Goal: Transaction & Acquisition: Book appointment/travel/reservation

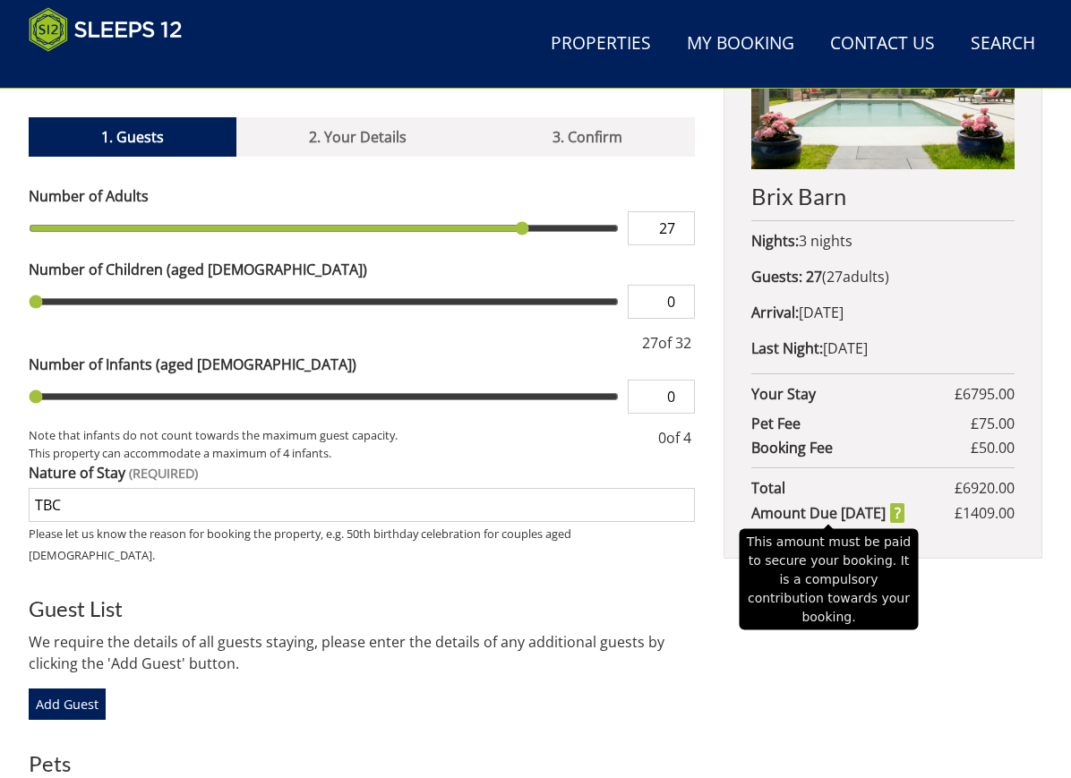
click at [904, 504] on strong "Amount Due [DATE]" at bounding box center [827, 512] width 153 height 21
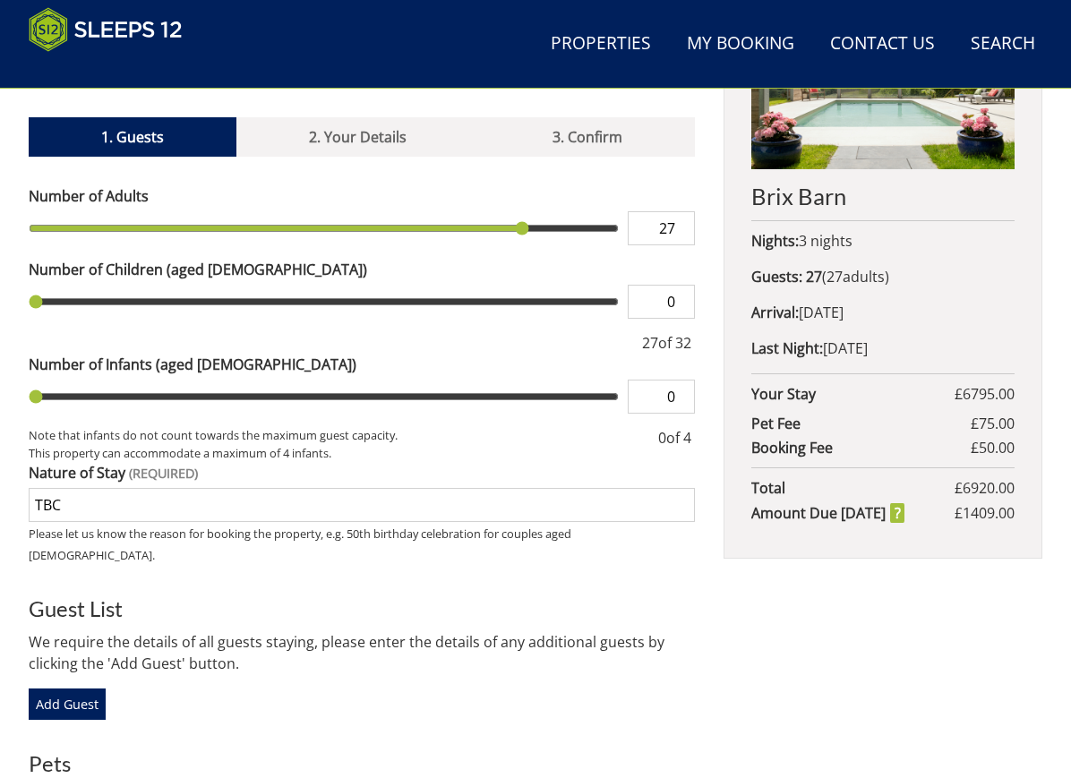
click at [990, 677] on div "Brix Barn Nights: 3 nights Guests: 27 ( 27 adult s 0 child ren 0 infant s ) Arr…" at bounding box center [882, 576] width 319 height 1208
click at [62, 488] on input "TBC" at bounding box center [362, 505] width 666 height 34
click at [121, 488] on input "Family TBC" at bounding box center [362, 505] width 666 height 34
type input "Family group"
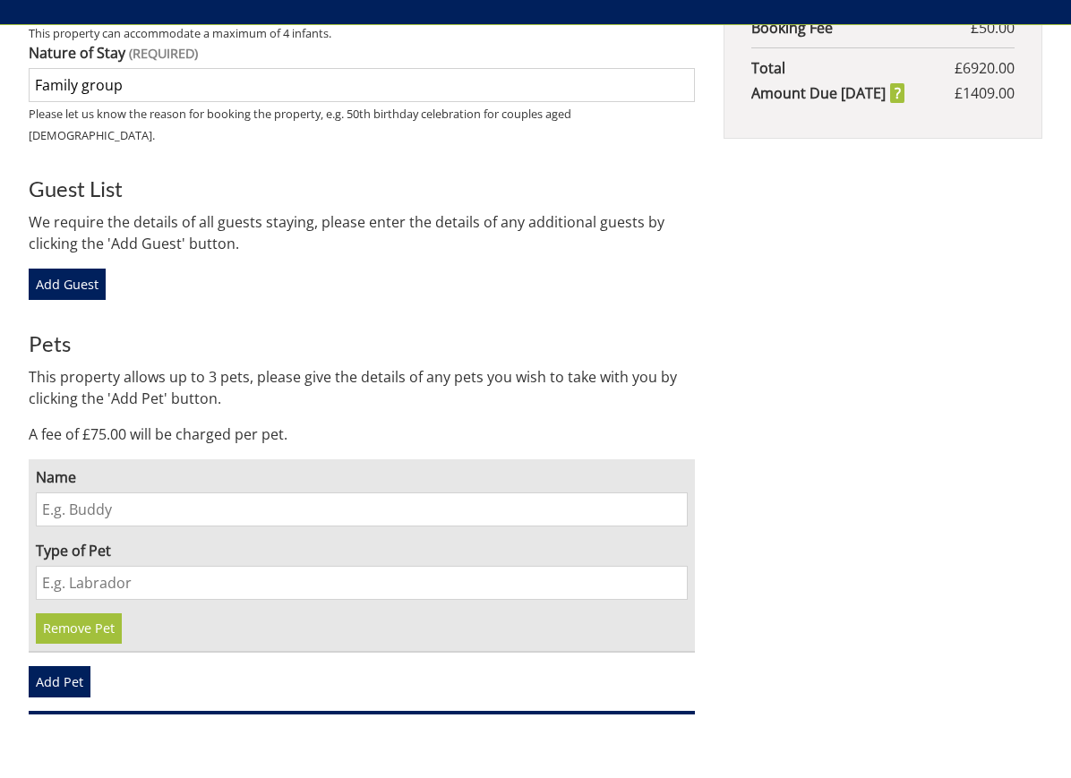
scroll to position [1148, 0]
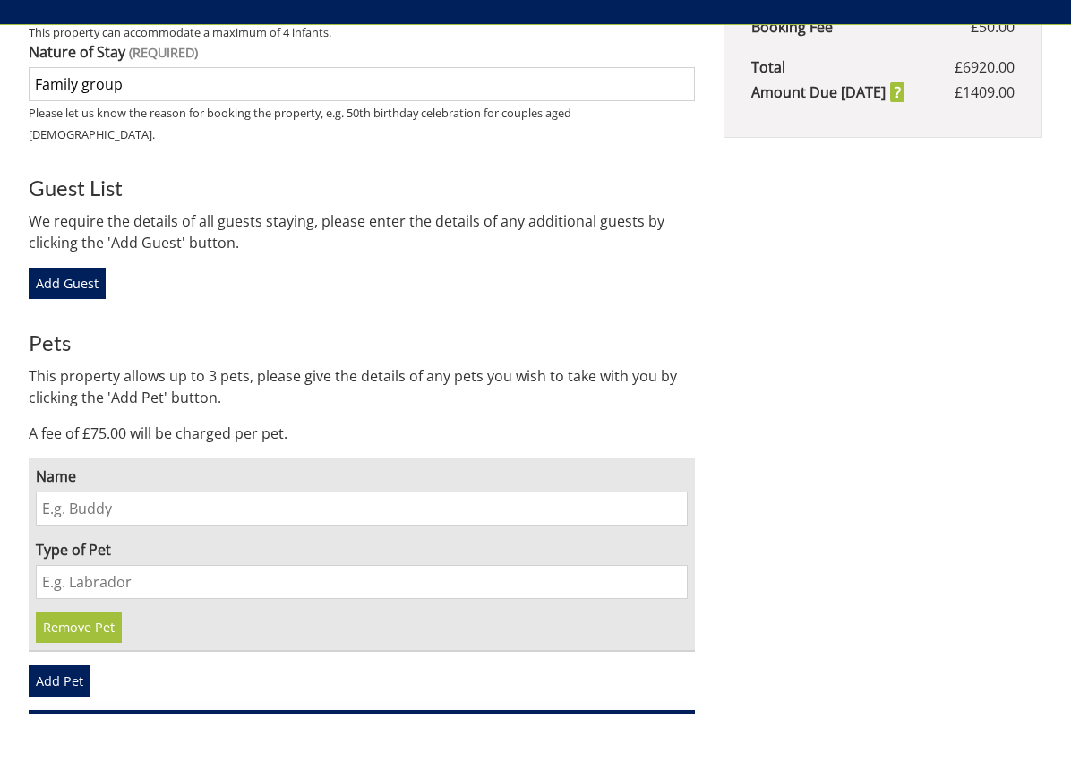
click at [383, 774] on link "Continue to Your Details" at bounding box center [362, 791] width 666 height 35
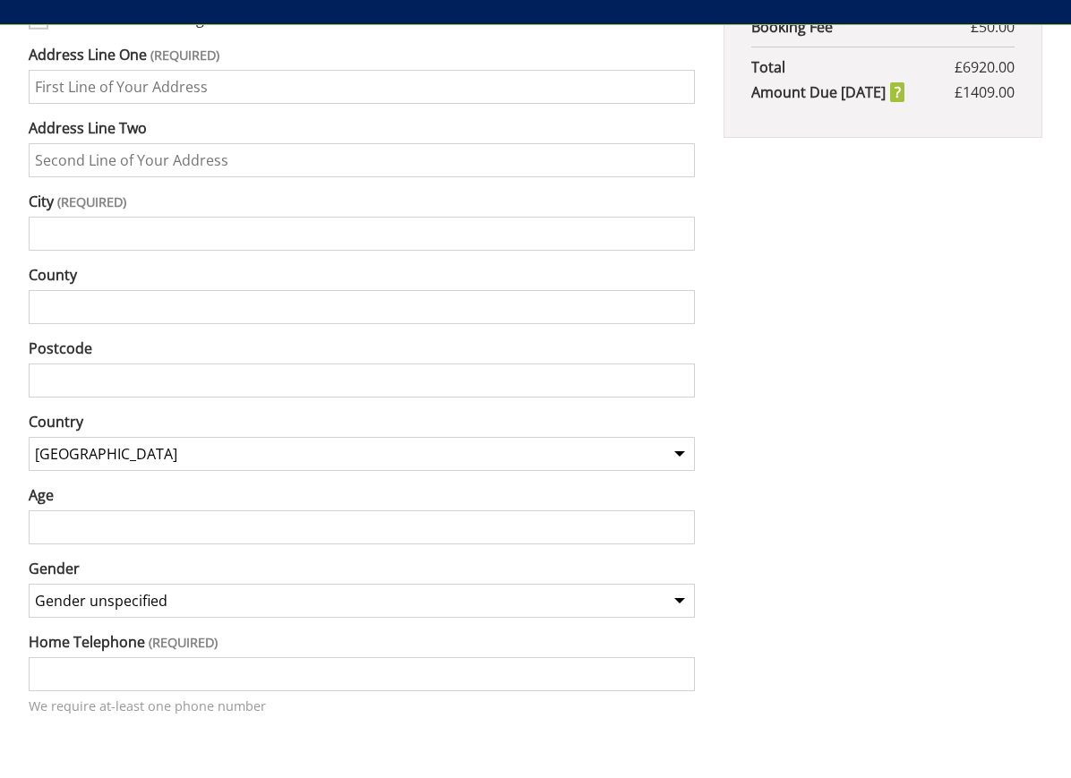
scroll to position [764, 0]
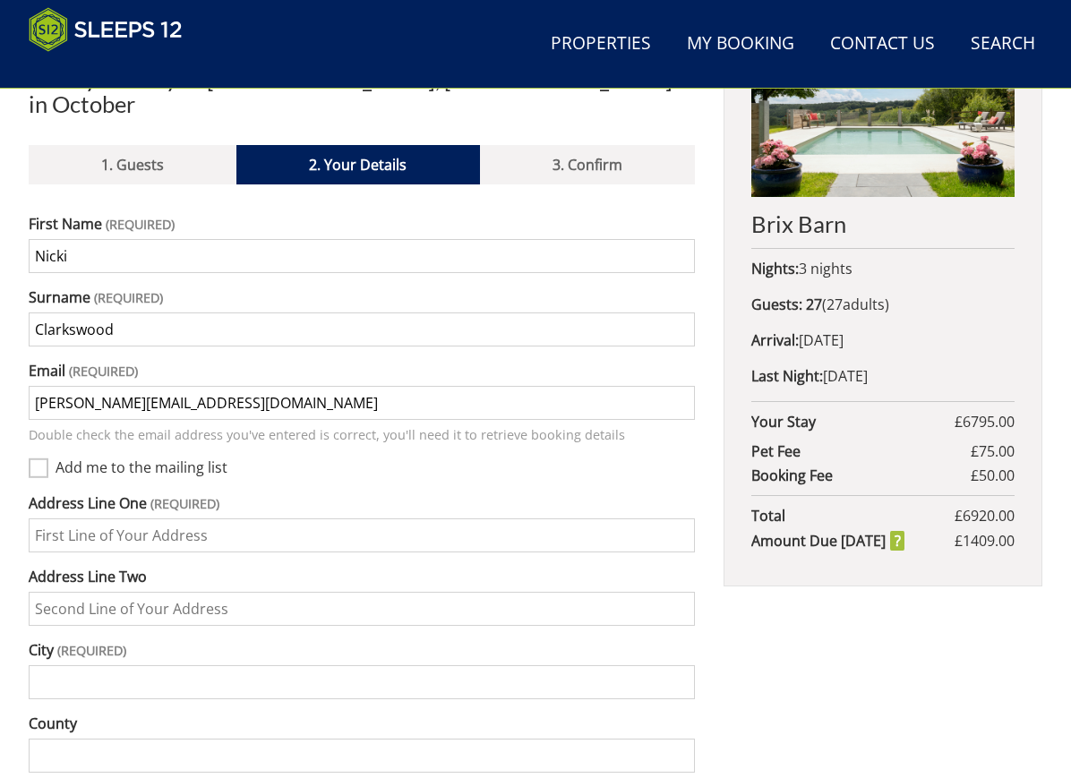
click at [125, 312] on input "Clarkswood" at bounding box center [362, 329] width 666 height 34
type input "[PERSON_NAME]"
click at [60, 518] on input "Address Line One" at bounding box center [362, 535] width 666 height 34
type input "[STREET_ADDRESS]"
click at [56, 592] on input "Address Line Two" at bounding box center [362, 609] width 666 height 34
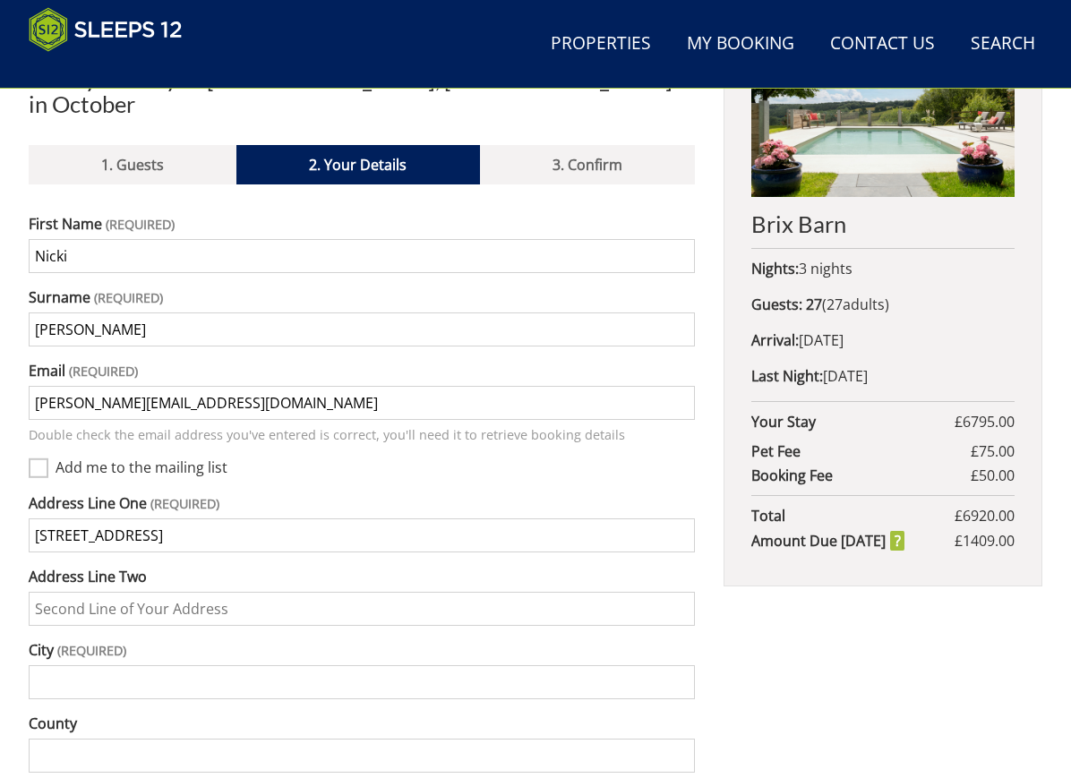
click at [59, 665] on input "City" at bounding box center [362, 682] width 666 height 34
type input "Lymington"
click at [62, 739] on input "County" at bounding box center [362, 756] width 666 height 34
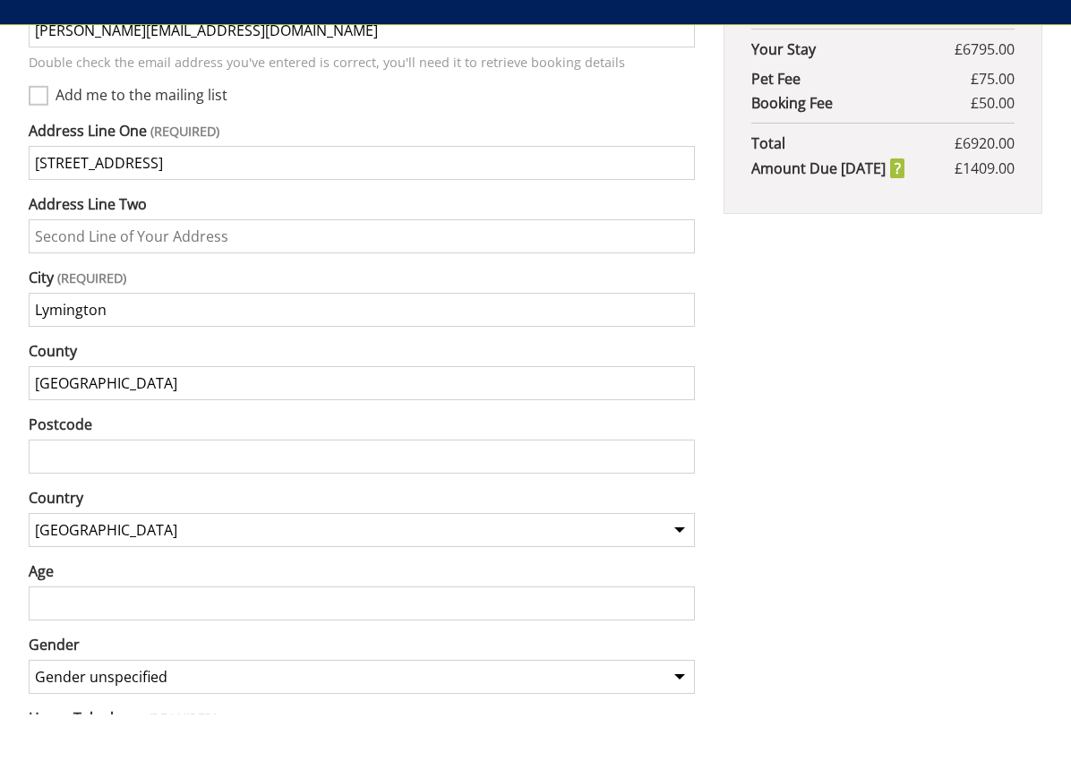
type input "[GEOGRAPHIC_DATA]"
click at [64, 504] on input "Postcode" at bounding box center [362, 521] width 666 height 34
type input "SO41 8FP"
click at [47, 651] on input "Age" at bounding box center [362, 668] width 666 height 34
click at [56, 651] on input "Age" at bounding box center [362, 668] width 666 height 34
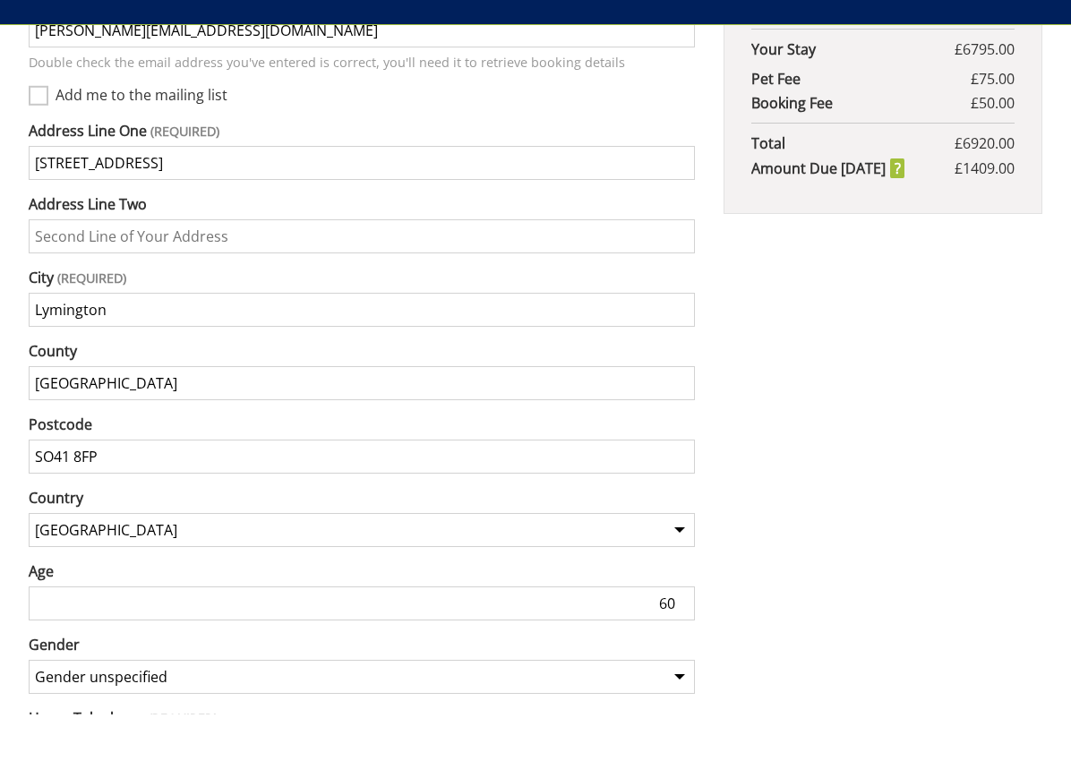
type input "60"
click at [688, 724] on select "Gender unspecified Gender [DEMOGRAPHIC_DATA] Gender [DEMOGRAPHIC_DATA]" at bounding box center [362, 741] width 666 height 34
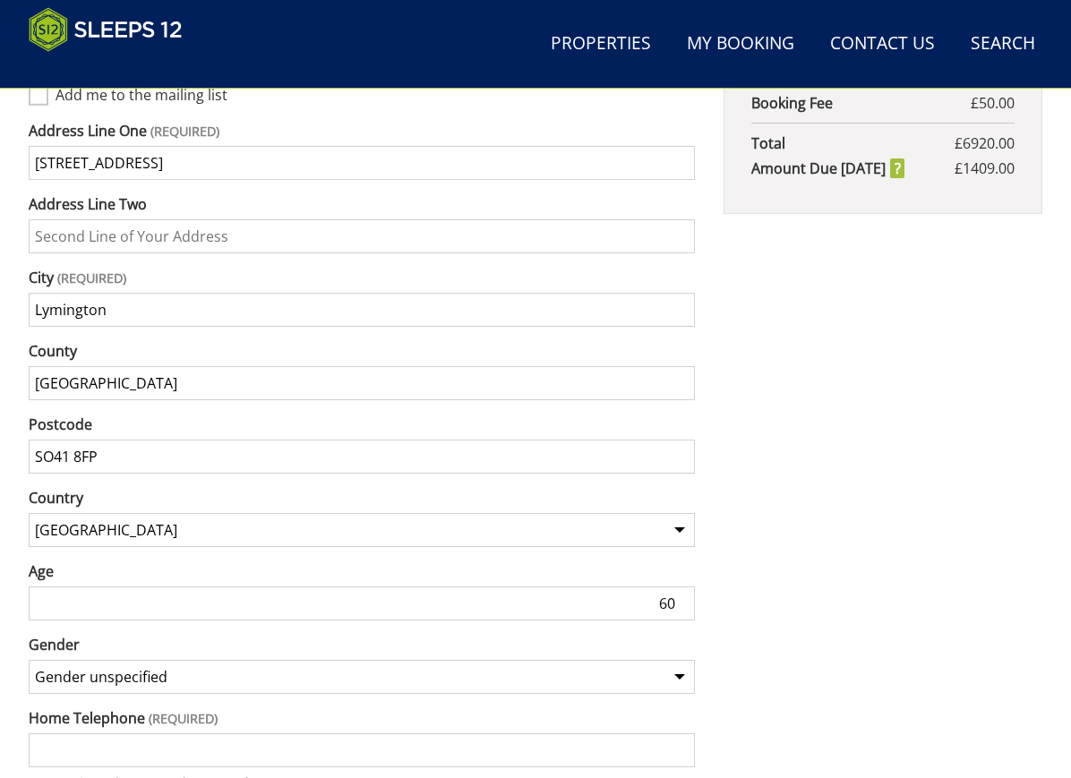
select select "gender_[DEMOGRAPHIC_DATA]"
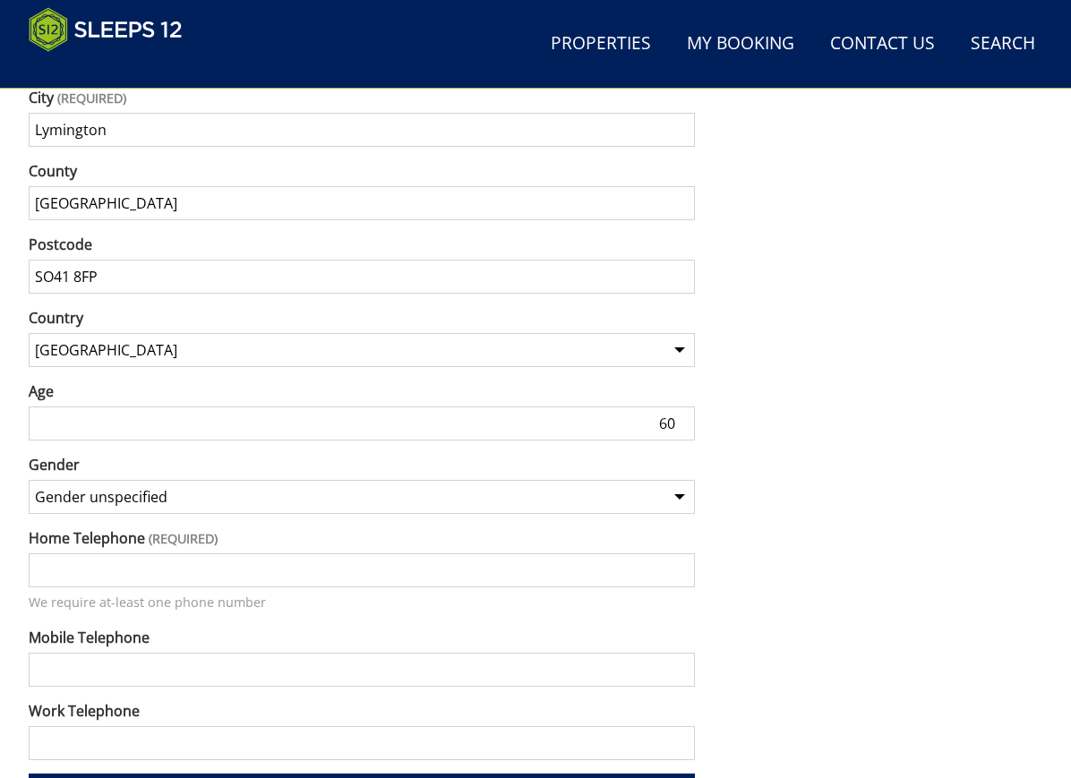
click at [62, 553] on input "Home Telephone" at bounding box center [362, 570] width 666 height 34
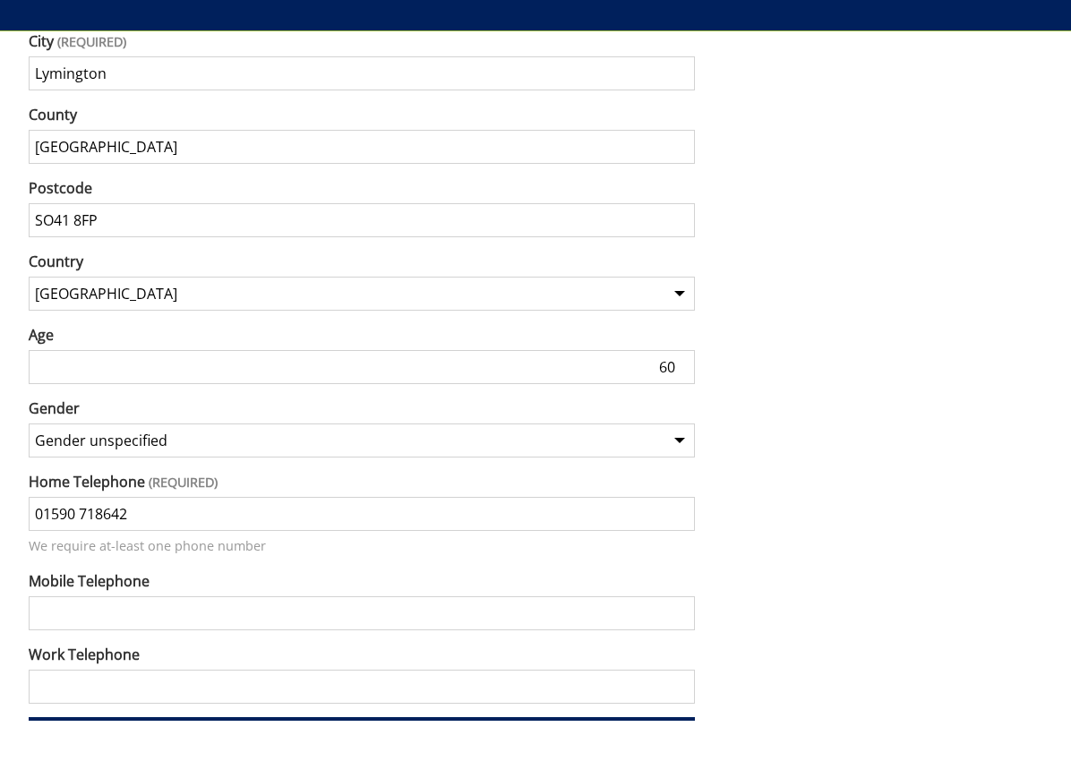
type input "01590 718642"
click at [76, 653] on input "Mobile Telephone" at bounding box center [362, 670] width 666 height 34
type input "07802 600885"
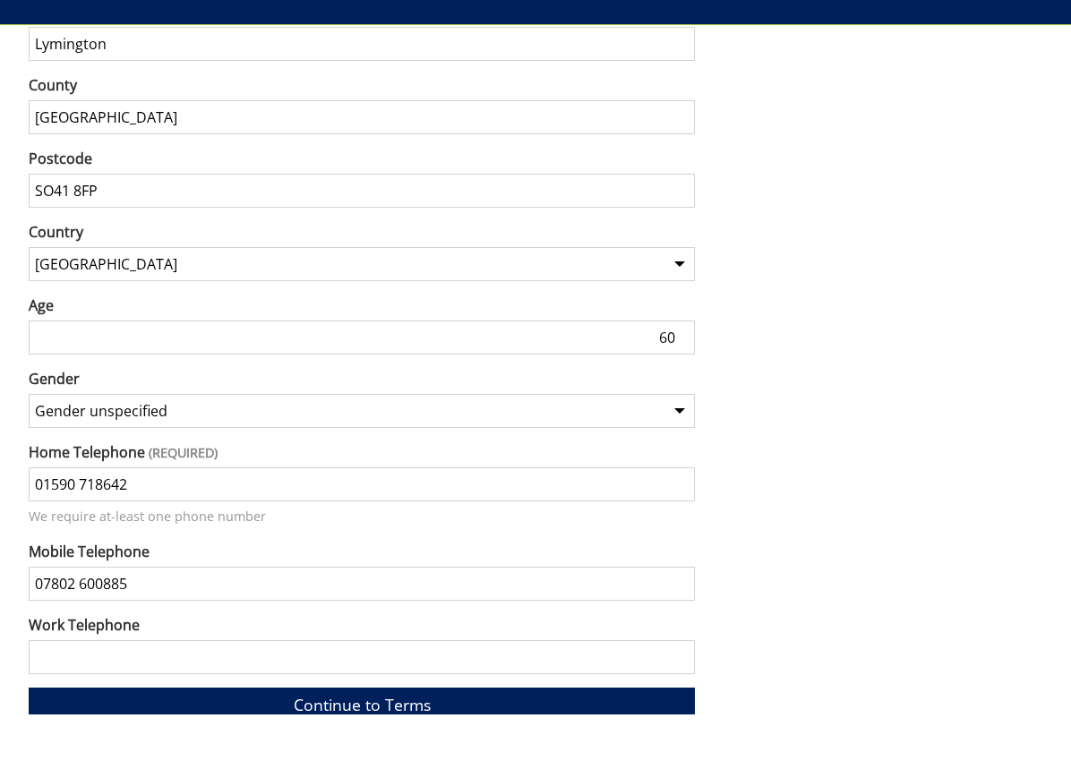
scroll to position [1342, 0]
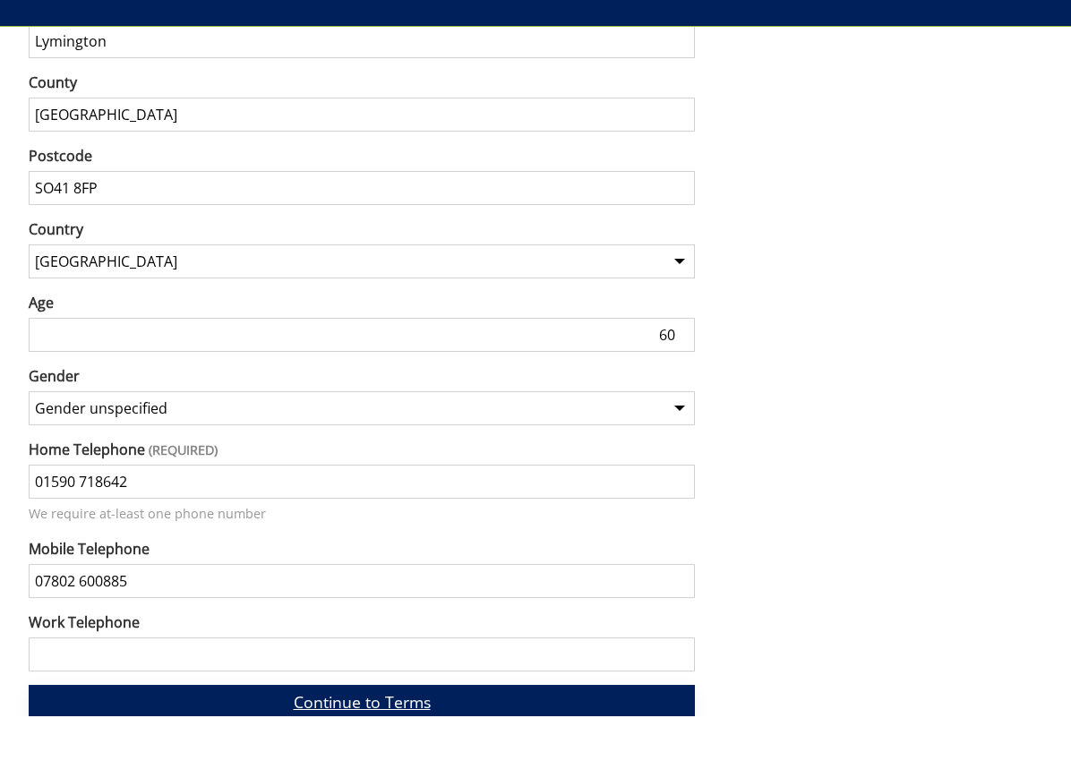
click at [384, 747] on link "Continue to Terms" at bounding box center [362, 764] width 666 height 35
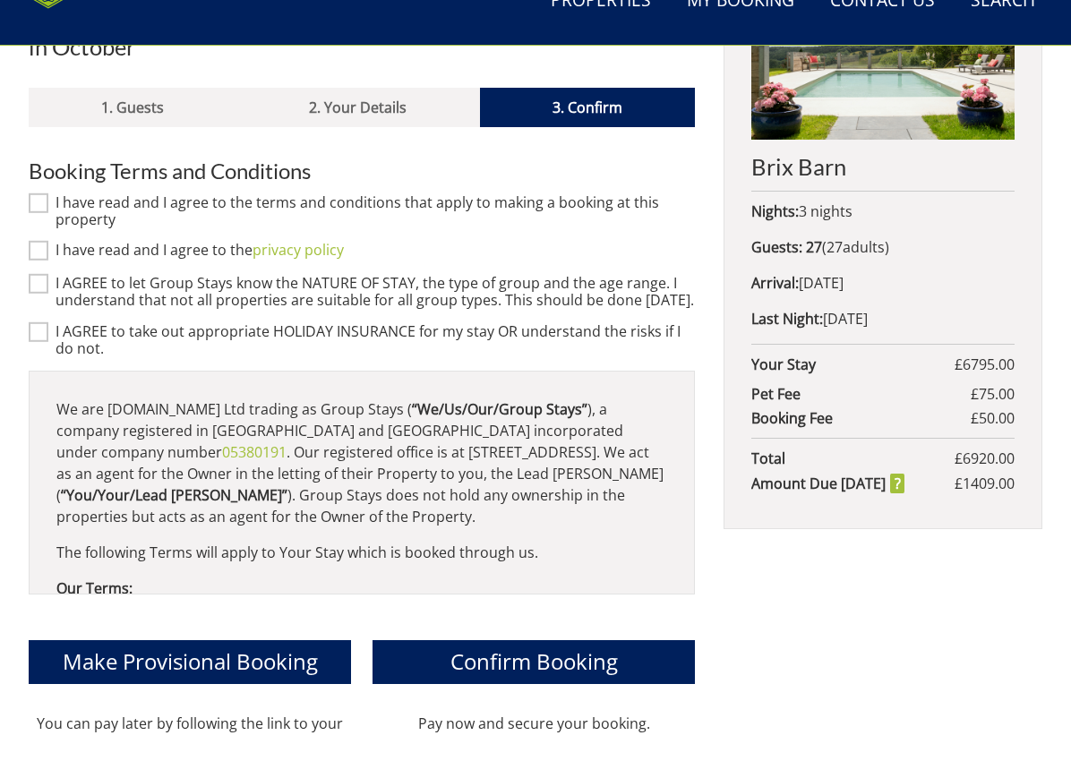
scroll to position [821, 0]
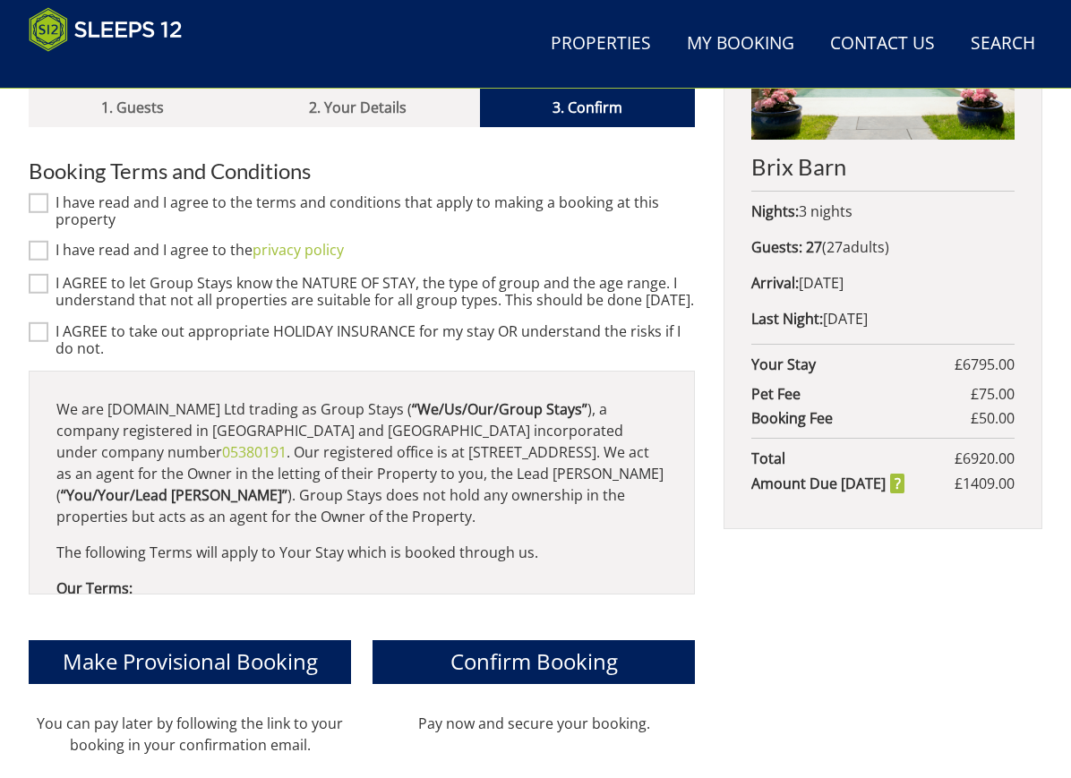
click at [40, 193] on input "I have read and I agree to the terms and conditions that apply to making a book…" at bounding box center [39, 203] width 20 height 20
checkbox input "true"
click at [42, 241] on input "I have read and I agree to the privacy policy" at bounding box center [39, 251] width 20 height 20
checkbox input "true"
click at [44, 274] on input "I AGREE to let Group Stays know the NATURE OF STAY, the type of group and the a…" at bounding box center [39, 284] width 20 height 20
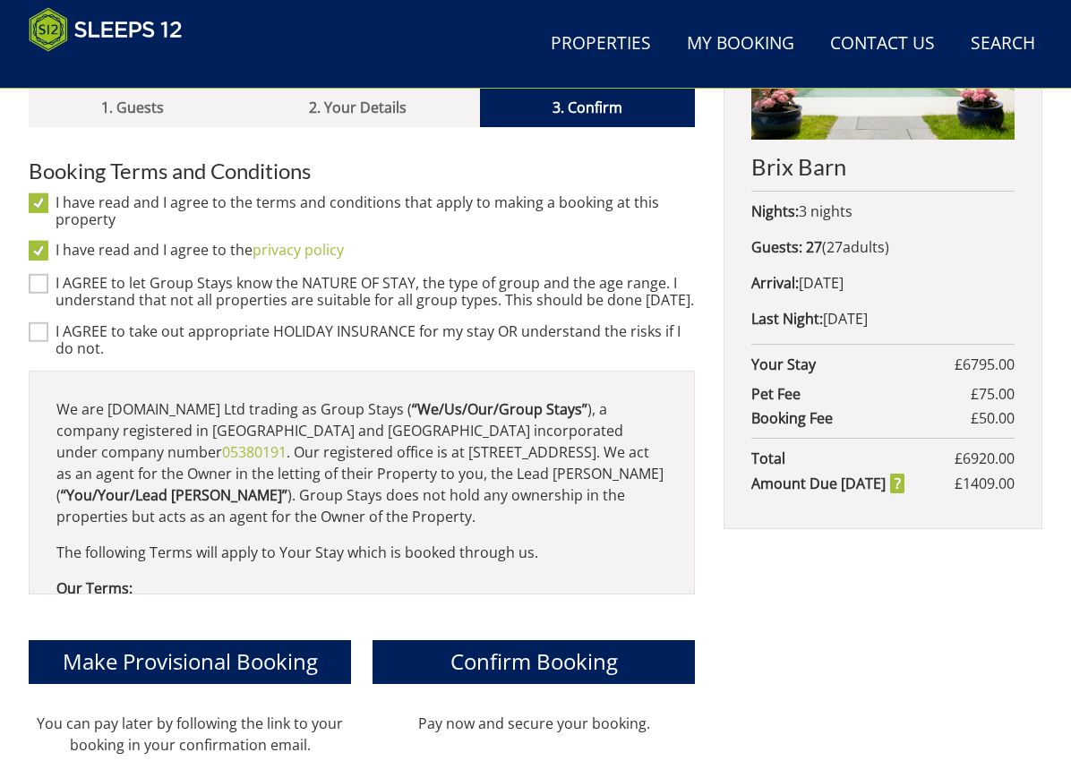
checkbox input "true"
click at [44, 331] on input "I AGREE to take out appropriate HOLIDAY INSURANCE for my stay OR understand the…" at bounding box center [39, 331] width 20 height 20
checkbox input "true"
click at [543, 651] on span "Confirm Booking" at bounding box center [533, 661] width 167 height 30
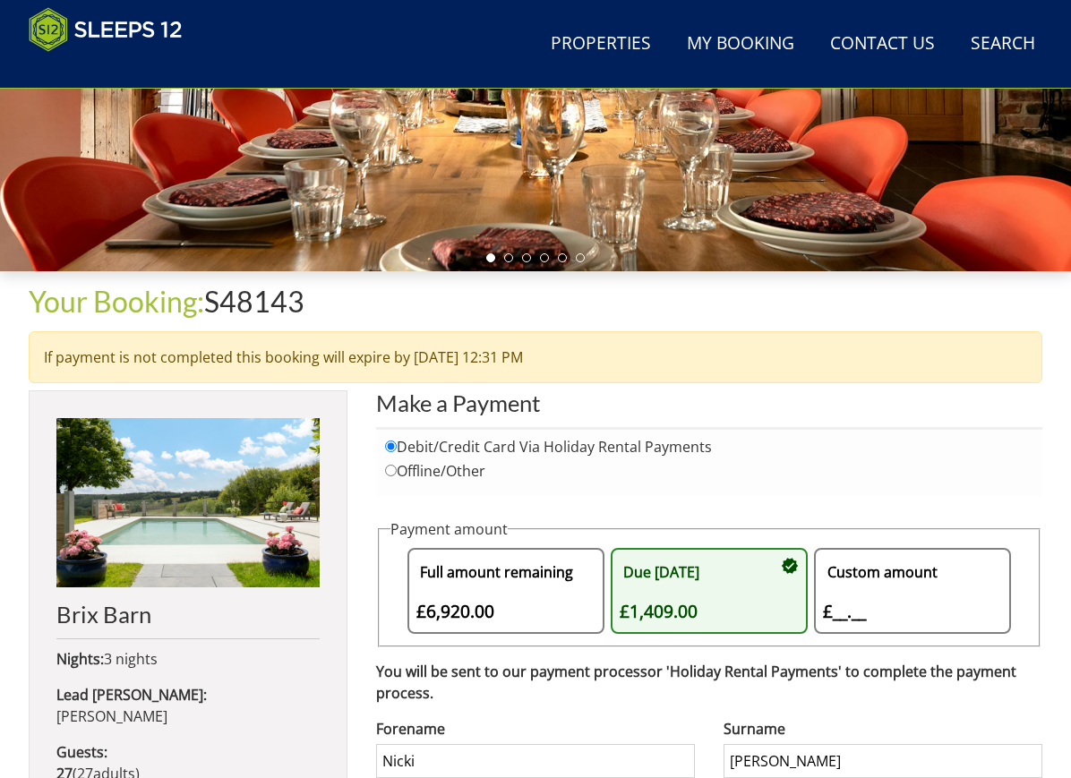
scroll to position [479, 0]
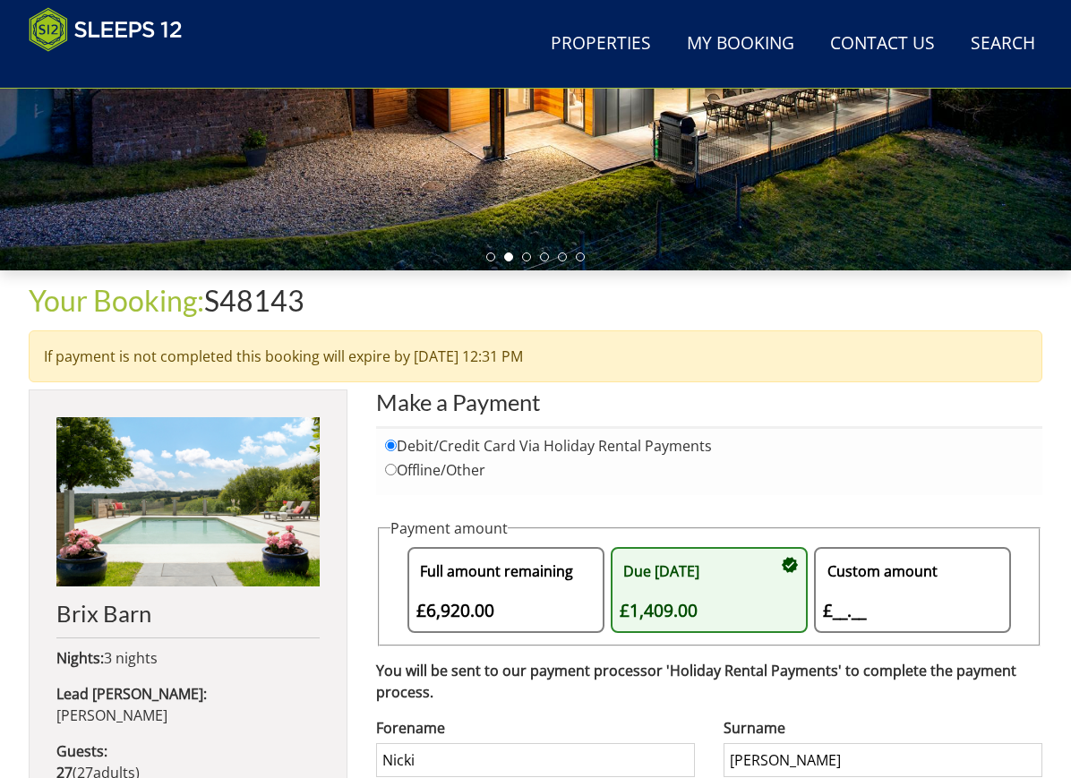
click at [397, 470] on input "Offline/Other" at bounding box center [391, 470] width 12 height 12
radio input "true"
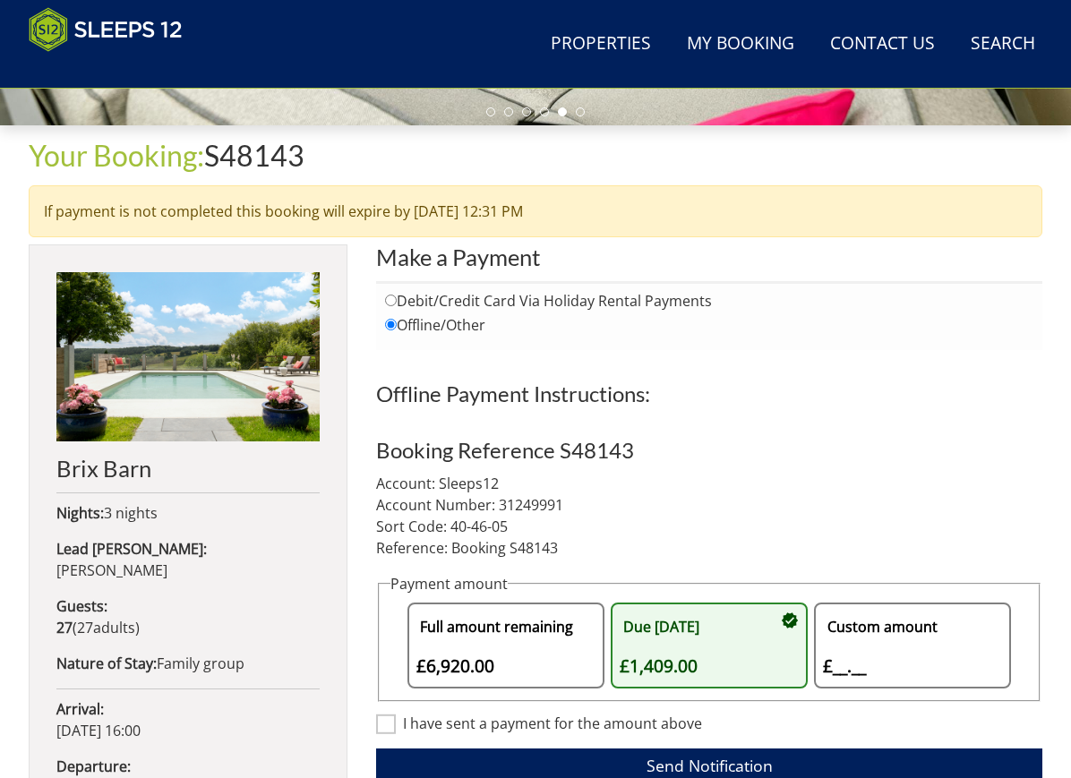
scroll to position [624, 0]
